Goal: Information Seeking & Learning: Learn about a topic

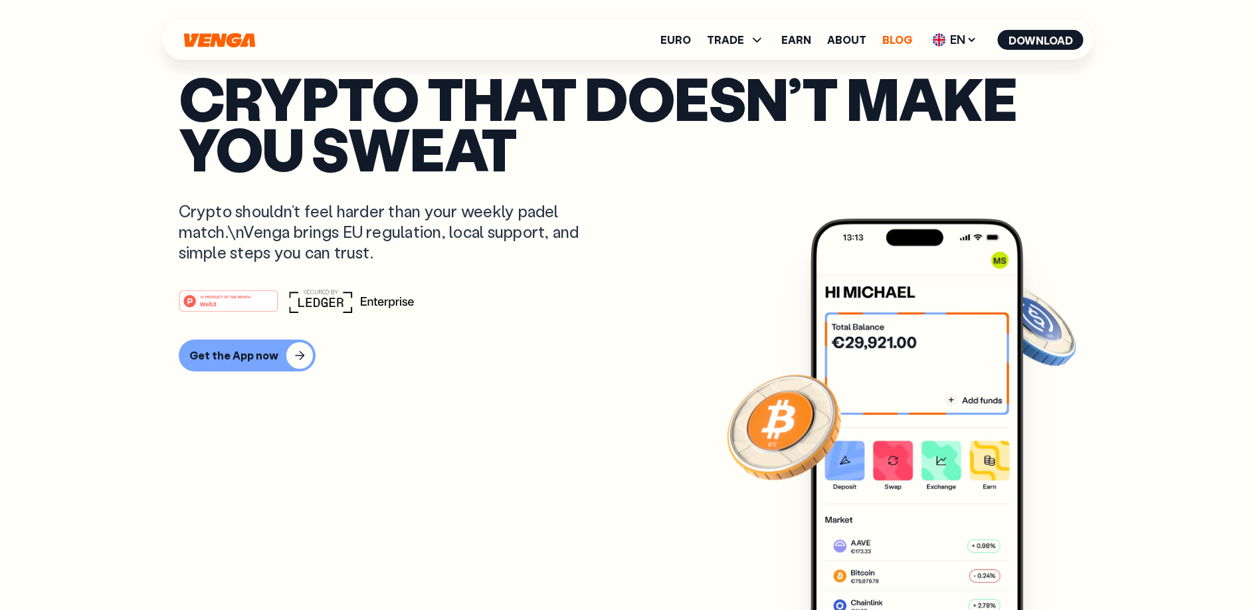
click at [888, 43] on link "Blog" at bounding box center [897, 40] width 30 height 11
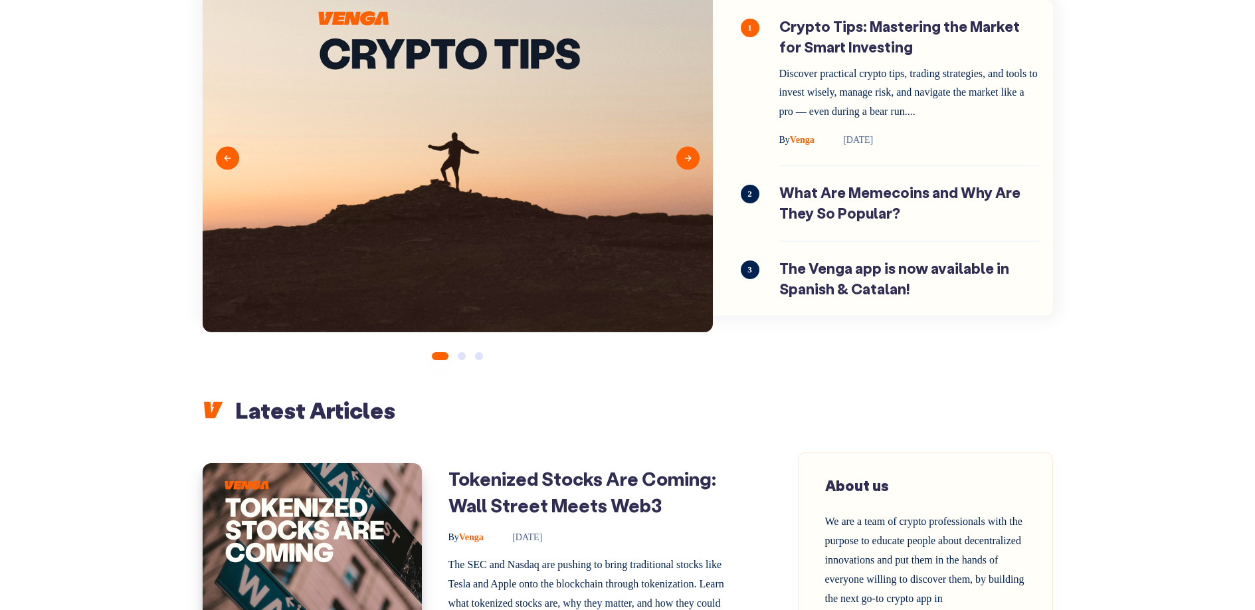
scroll to position [547, 0]
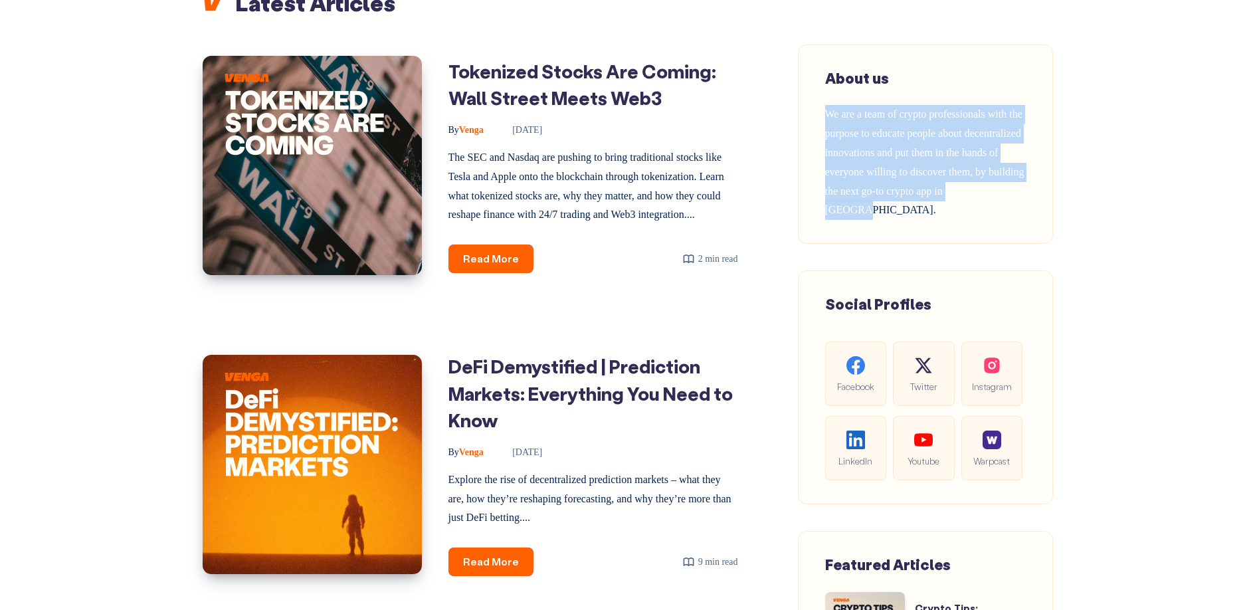
drag, startPoint x: 827, startPoint y: 113, endPoint x: 914, endPoint y: 211, distance: 130.8
click at [914, 211] on div "About us We are a team of crypto professionals with the purpose to educate peop…" at bounding box center [925, 144] width 201 height 152
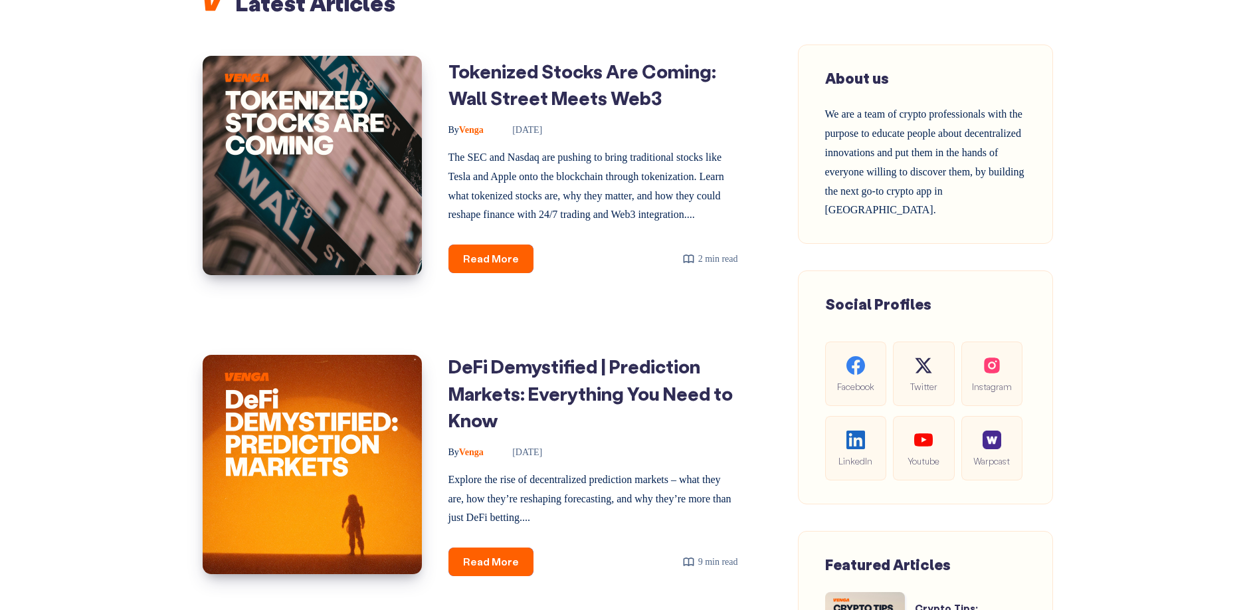
click at [915, 210] on div "About us We are a team of crypto professionals with the purpose to educate peop…" at bounding box center [925, 144] width 201 height 152
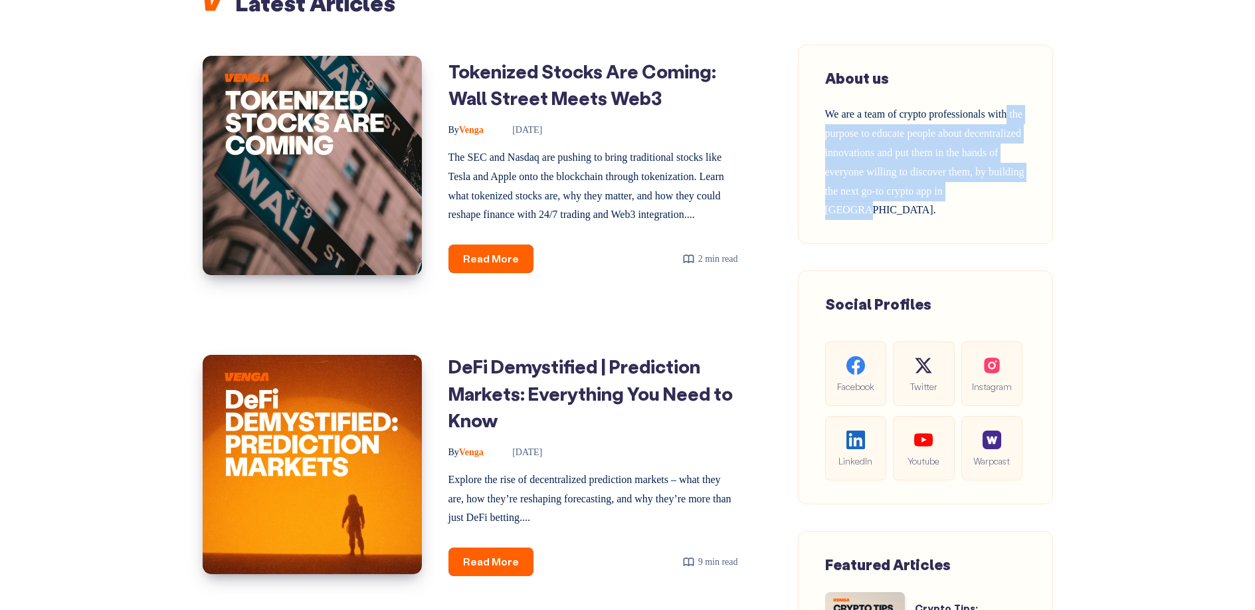
drag, startPoint x: 909, startPoint y: 207, endPoint x: 842, endPoint y: 130, distance: 102.2
click at [843, 130] on div "About us We are a team of crypto professionals with the purpose to educate peop…" at bounding box center [925, 144] width 201 height 152
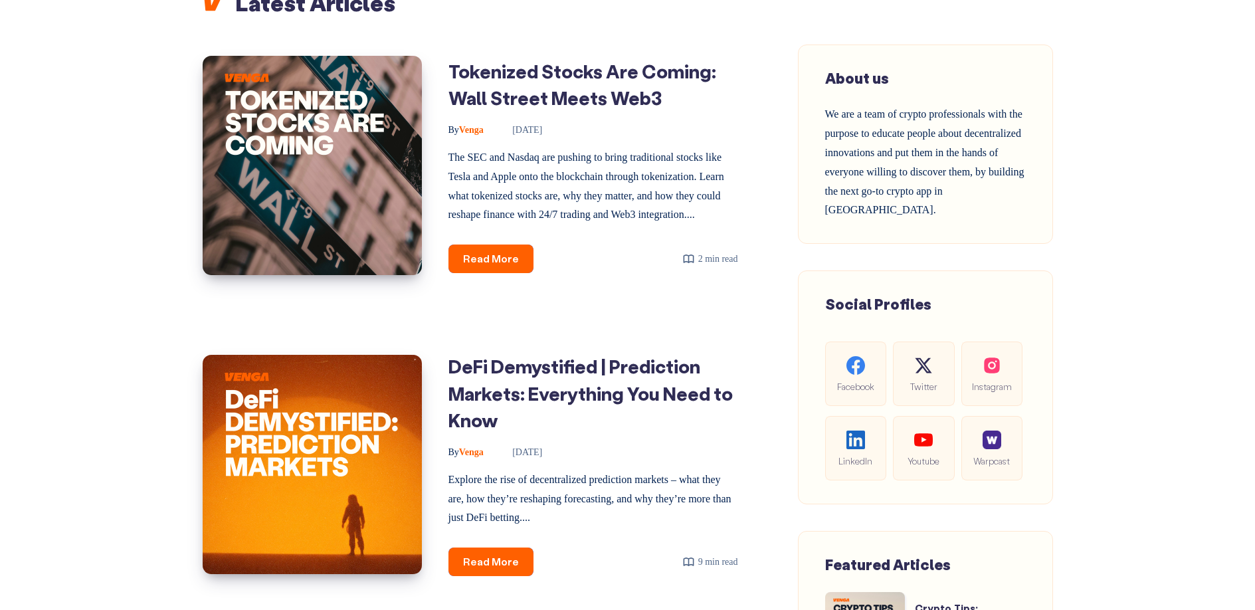
click at [842, 130] on span "We are a team of crypto professionals with the purpose to educate people about …" at bounding box center [924, 161] width 199 height 107
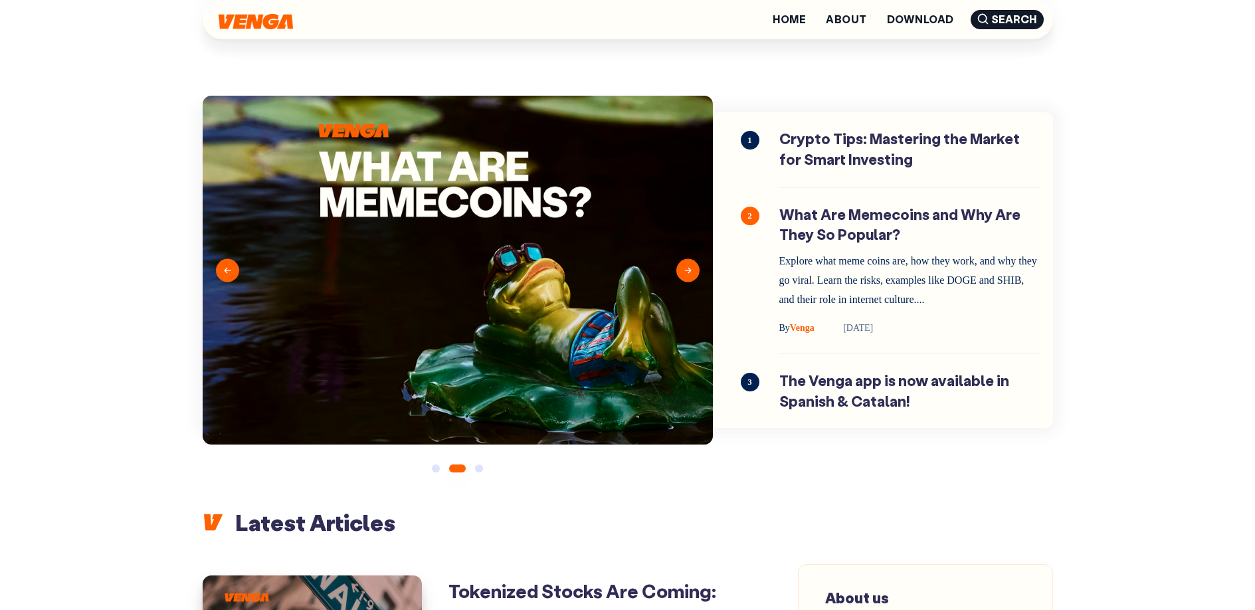
scroll to position [0, 0]
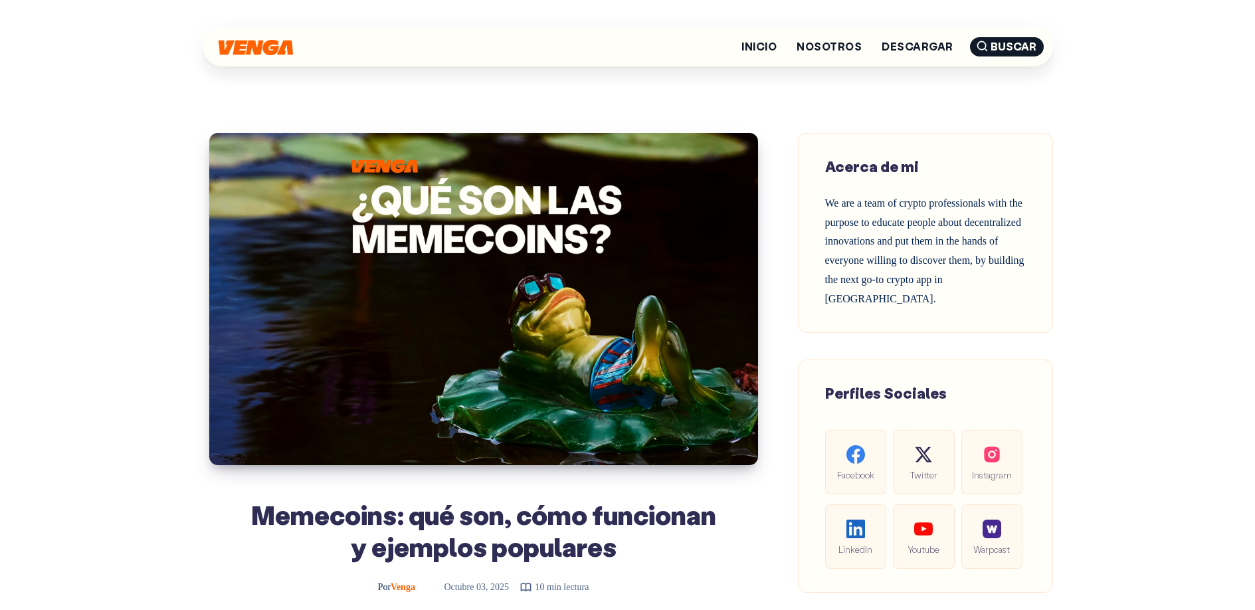
click at [252, 45] on img at bounding box center [256, 47] width 74 height 15
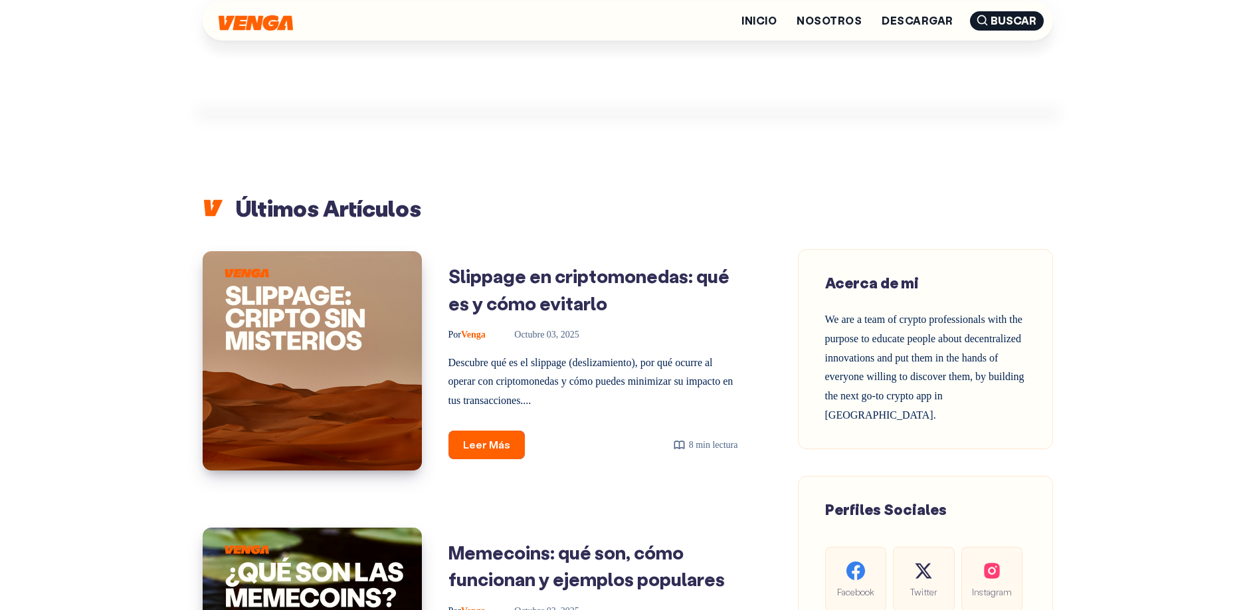
scroll to position [112, 0]
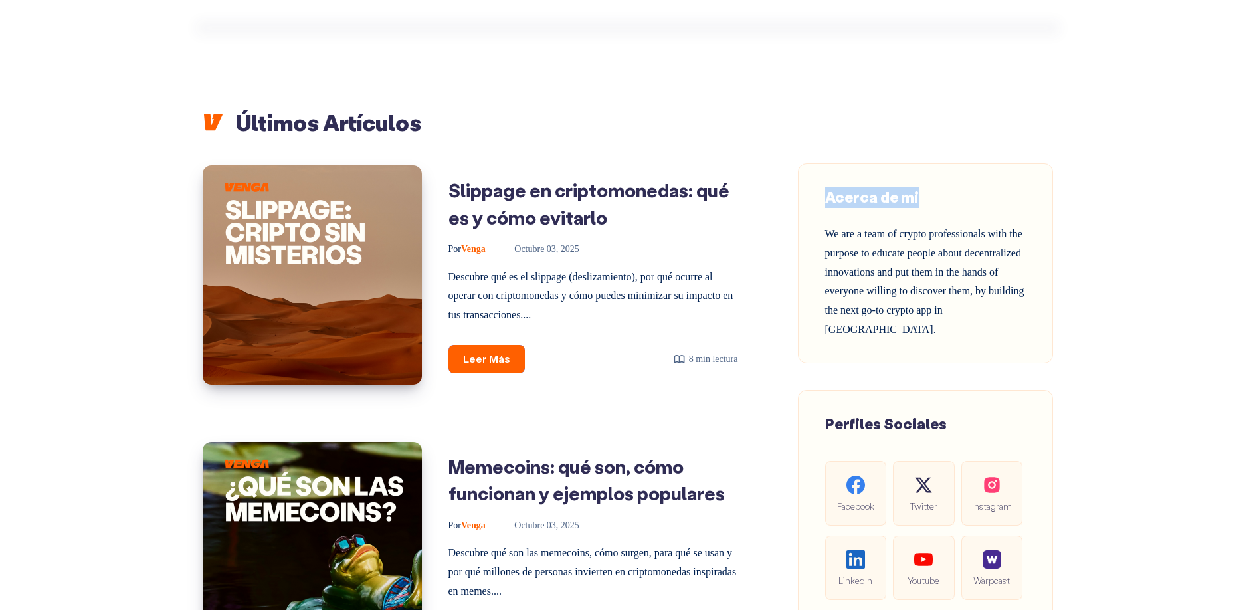
drag, startPoint x: 824, startPoint y: 200, endPoint x: 935, endPoint y: 175, distance: 113.6
click at [929, 195] on h2 "Acerca de mi" at bounding box center [925, 197] width 201 height 21
click at [903, 190] on span "Acerca de mi" at bounding box center [872, 196] width 94 height 19
drag, startPoint x: 877, startPoint y: 199, endPoint x: 900, endPoint y: 195, distance: 23.6
click at [900, 195] on span "Acerca de mi" at bounding box center [872, 196] width 94 height 19
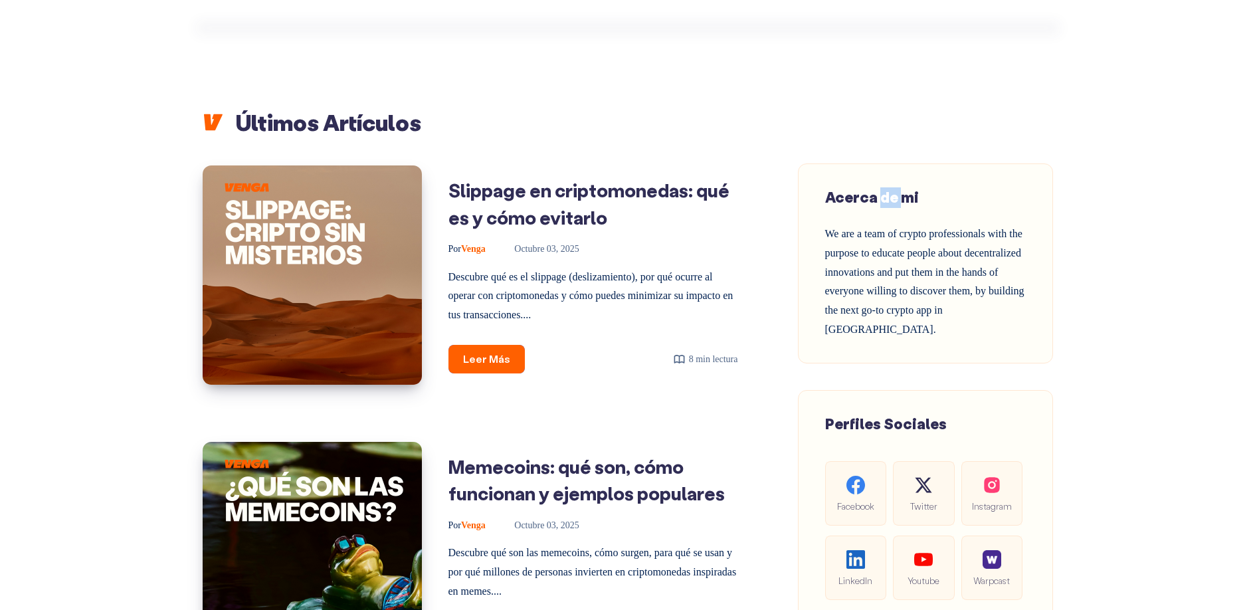
click at [891, 197] on span "Acerca de mi" at bounding box center [872, 196] width 94 height 19
drag, startPoint x: 830, startPoint y: 196, endPoint x: 923, endPoint y: 196, distance: 93.0
click at [923, 196] on h2 "Acerca de mi" at bounding box center [925, 197] width 201 height 21
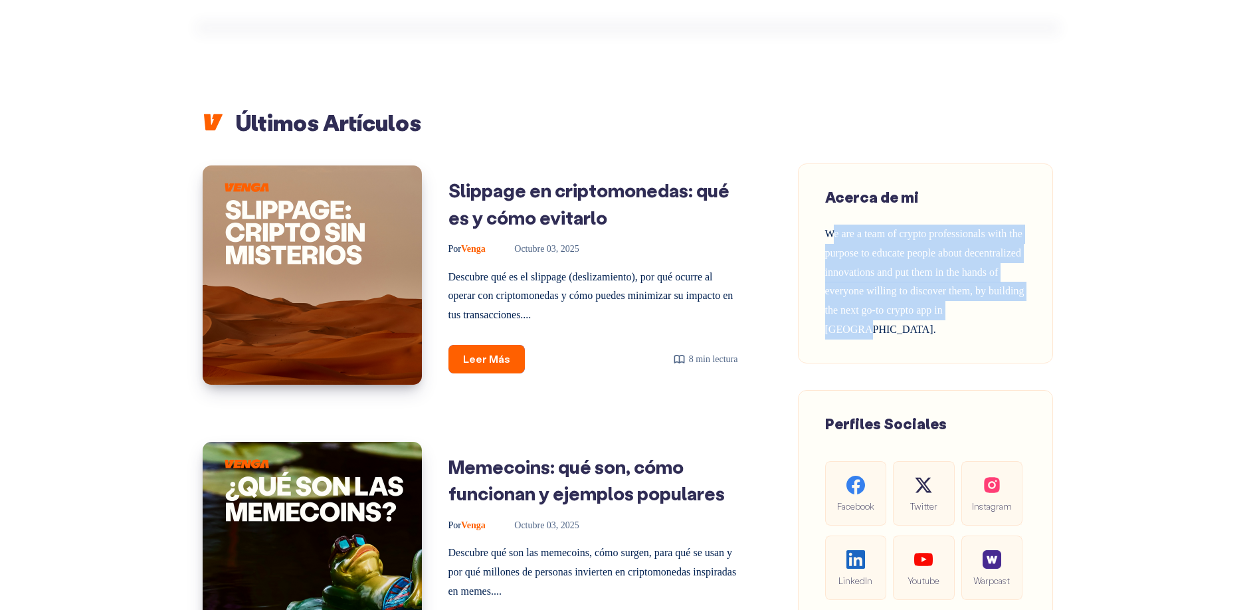
drag, startPoint x: 833, startPoint y: 230, endPoint x: 922, endPoint y: 318, distance: 125.0
click at [923, 318] on div "Acerca de mi We are a team of crypto professionals with the purpose to educate …" at bounding box center [925, 263] width 201 height 152
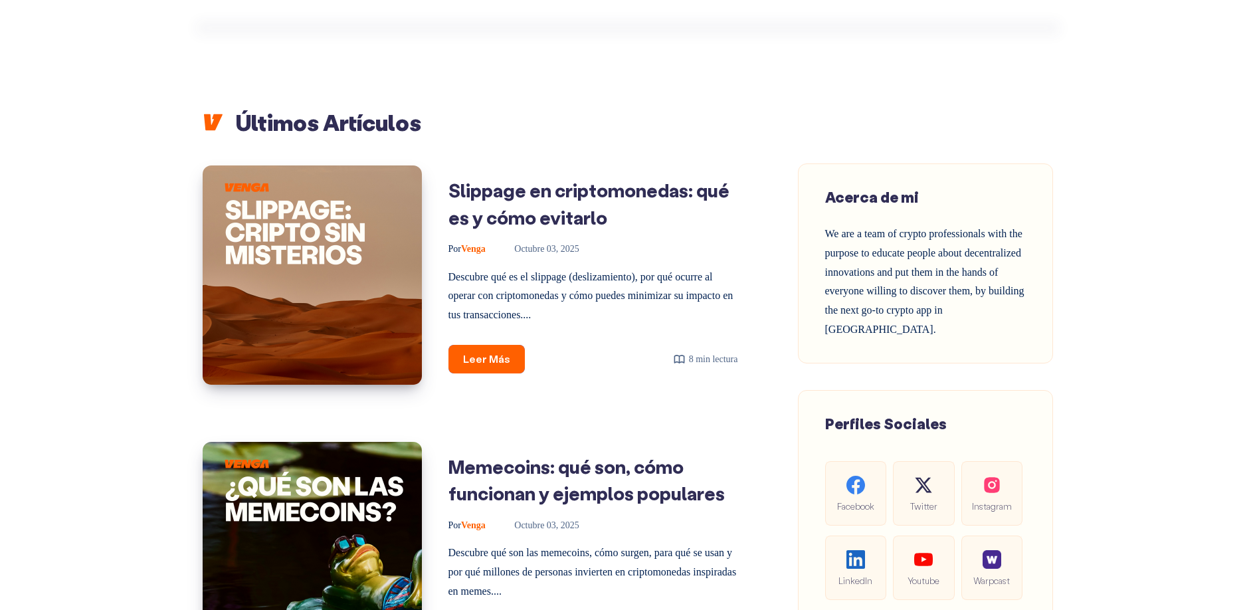
click at [919, 312] on span "We are a team of crypto professionals with the purpose to educate people about …" at bounding box center [924, 281] width 199 height 107
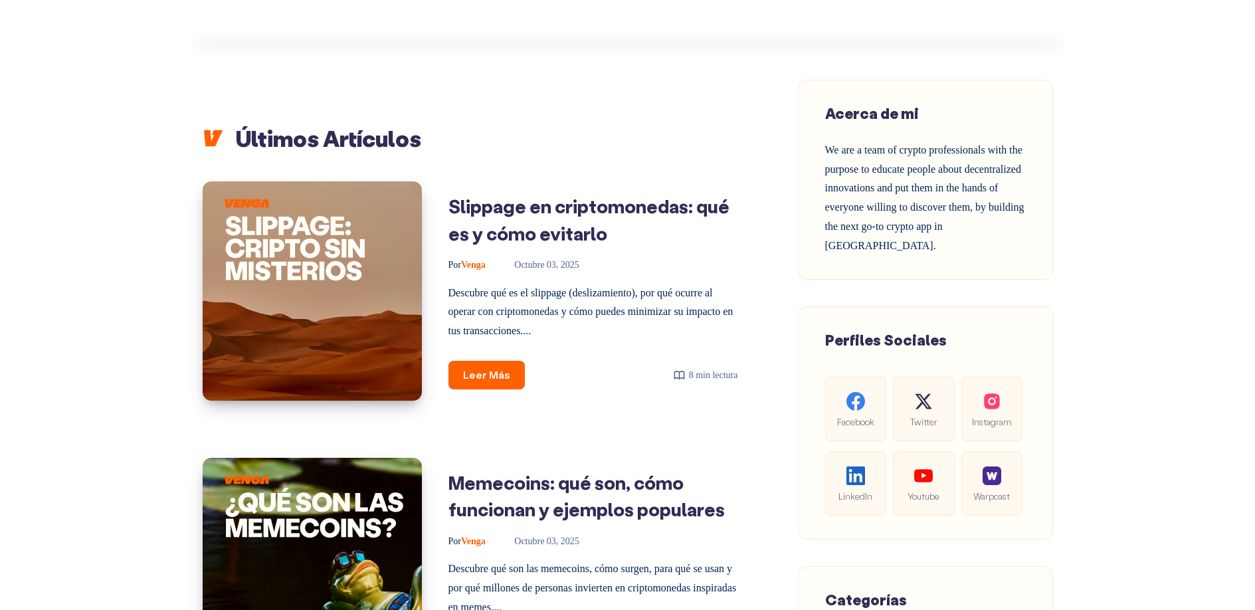
scroll to position [0, 0]
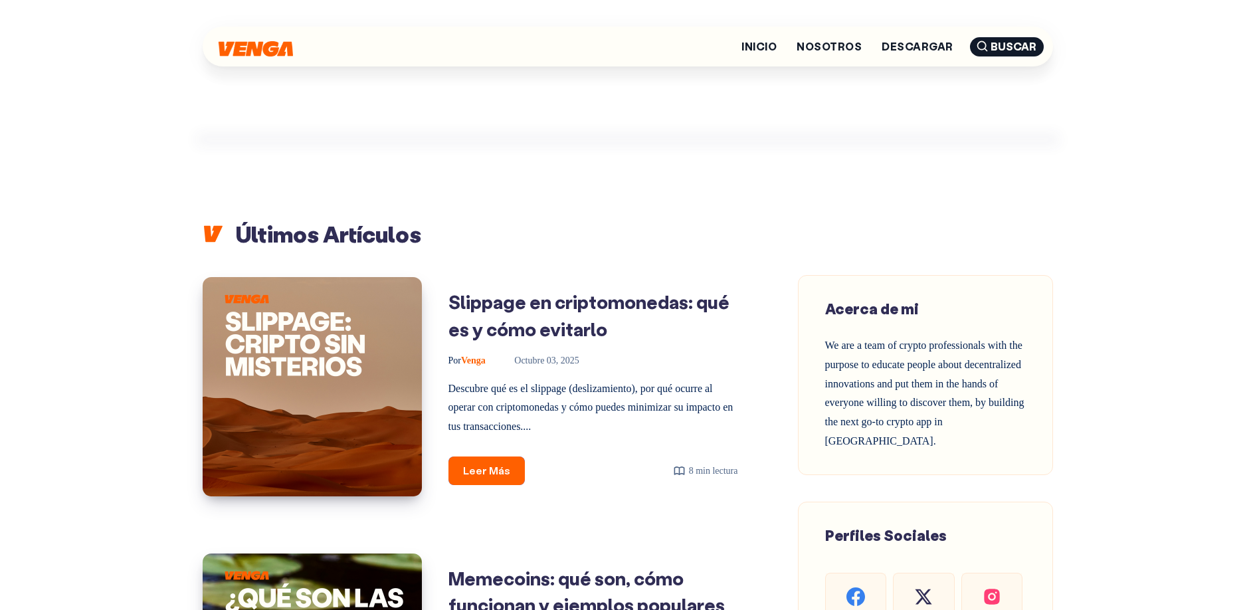
click at [893, 377] on div "Acerca de mi We are a team of crypto professionals with the purpose to educate …" at bounding box center [925, 375] width 201 height 152
drag, startPoint x: 832, startPoint y: 343, endPoint x: 871, endPoint y: 361, distance: 43.1
click at [872, 361] on span "We are a team of crypto professionals with the purpose to educate people about …" at bounding box center [924, 392] width 199 height 107
click at [869, 365] on span "We are a team of crypto professionals with the purpose to educate people about …" at bounding box center [924, 392] width 199 height 107
click at [959, 444] on div "Acerca de mi We are a team of crypto professionals with the purpose to educate …" at bounding box center [925, 375] width 201 height 152
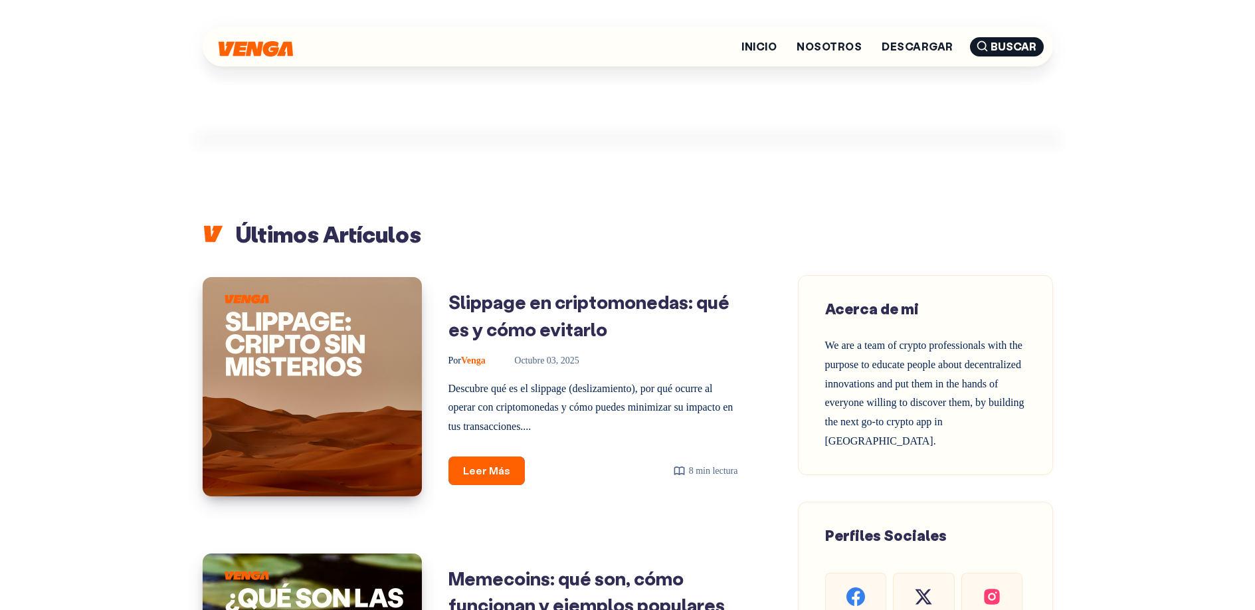
click at [945, 427] on span "We are a team of crypto professionals with the purpose to educate people about …" at bounding box center [924, 392] width 199 height 107
click at [942, 428] on span "We are a team of crypto professionals with the purpose to educate people about …" at bounding box center [924, 392] width 199 height 107
